Goal: Information Seeking & Learning: Learn about a topic

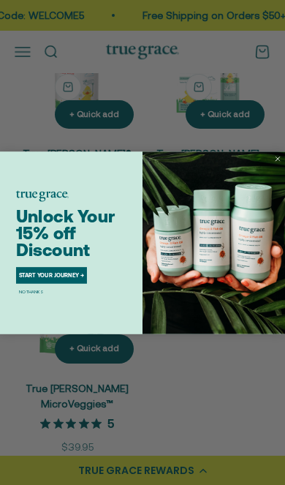
scroll to position [345, 0]
click at [271, 193] on img "POPUP Form" at bounding box center [214, 242] width 143 height 183
click at [281, 163] on circle "Close dialog" at bounding box center [279, 159] width 10 height 10
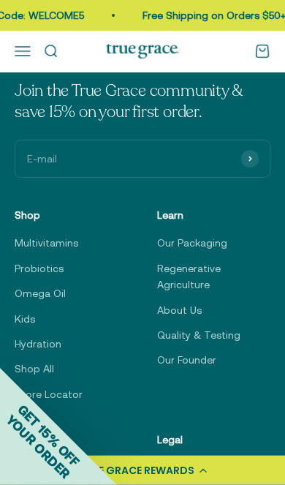
scroll to position [782, 0]
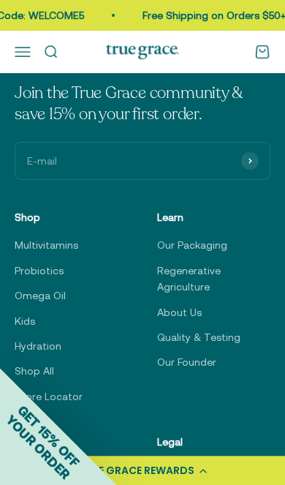
click at [189, 304] on link "About Us" at bounding box center [179, 312] width 45 height 16
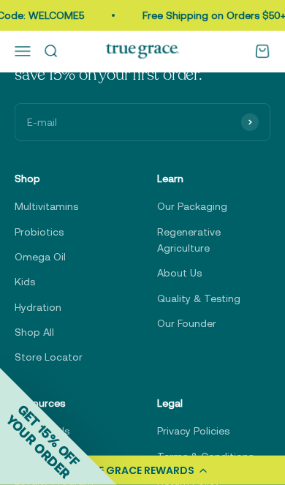
scroll to position [3332, 0]
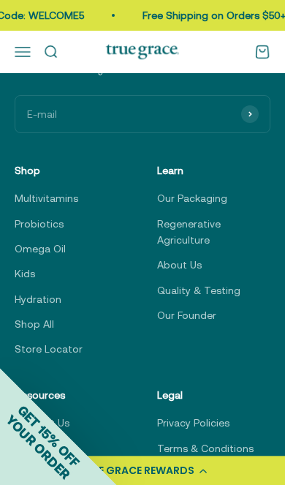
click at [215, 282] on link "Quality & Testing" at bounding box center [198, 290] width 83 height 16
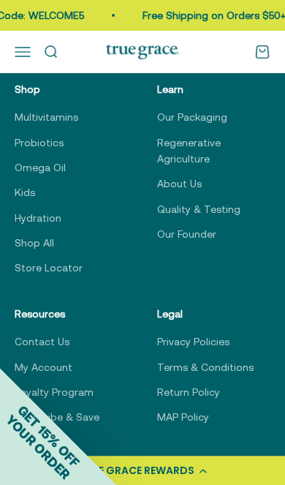
scroll to position [3045, 0]
click at [24, 459] on link "FAQ" at bounding box center [24, 467] width 19 height 16
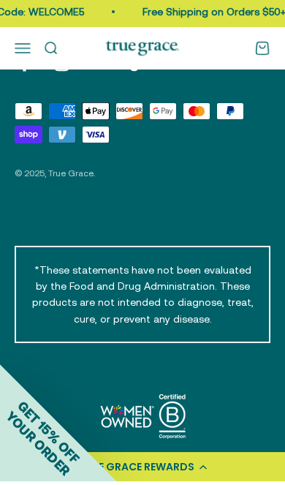
scroll to position [1475, 0]
